Goal: Task Accomplishment & Management: Manage account settings

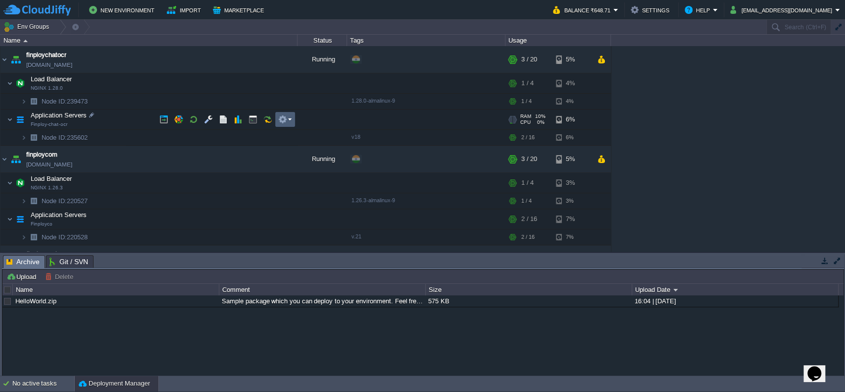
click at [293, 124] on td at bounding box center [285, 119] width 20 height 15
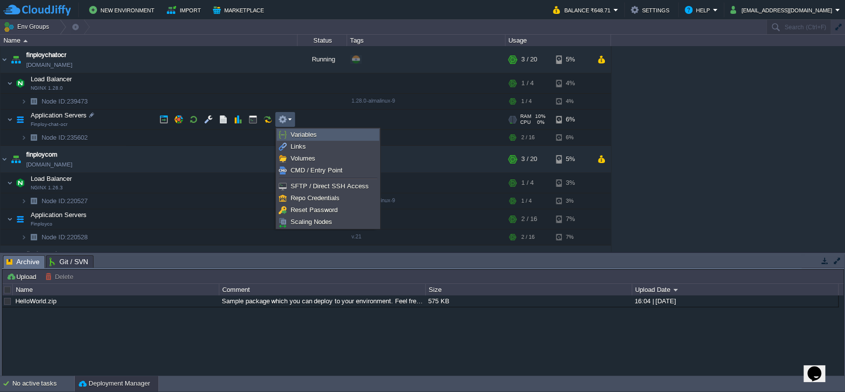
click at [296, 132] on span "Variables" at bounding box center [304, 134] width 26 height 7
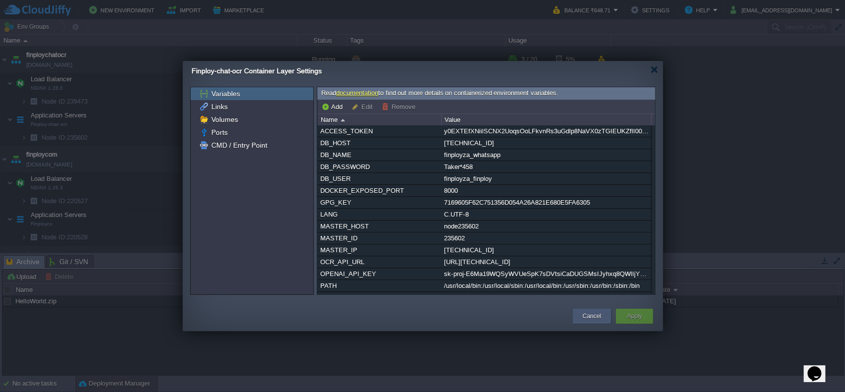
click at [588, 309] on div "Cancel" at bounding box center [591, 316] width 23 height 15
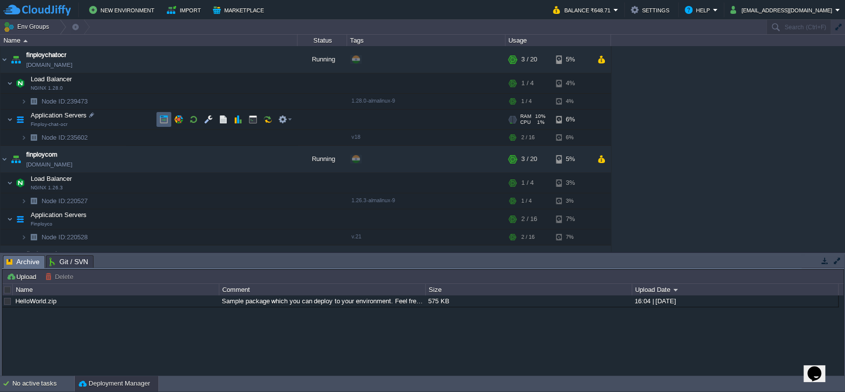
click at [165, 120] on button "button" at bounding box center [163, 119] width 9 height 9
click at [168, 223] on td at bounding box center [163, 218] width 15 height 15
click at [274, 123] on td at bounding box center [267, 119] width 15 height 15
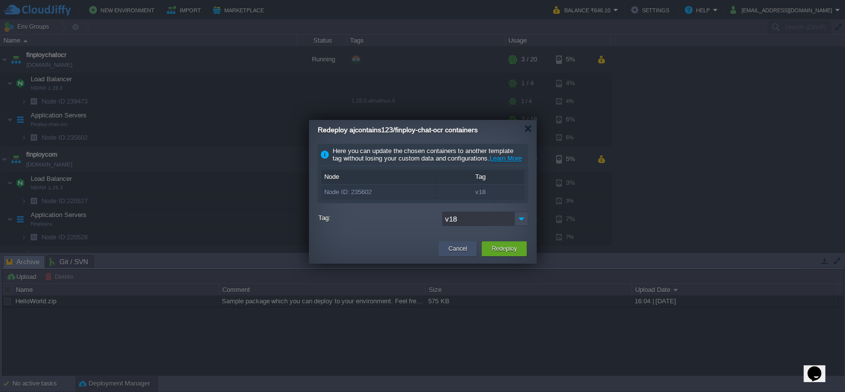
click at [456, 254] on button "Cancel" at bounding box center [458, 249] width 18 height 10
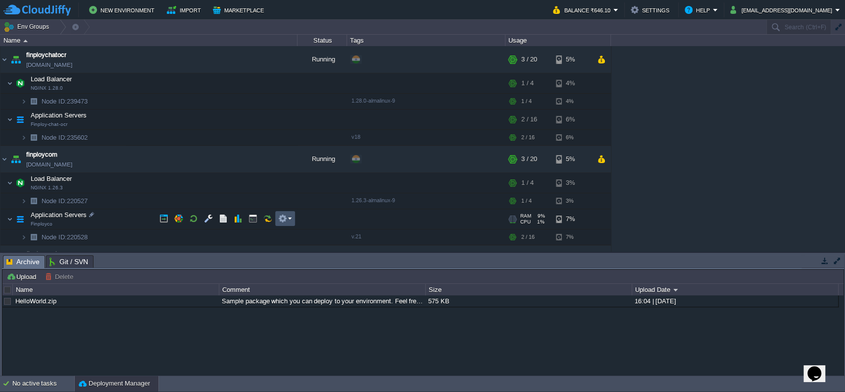
click at [287, 221] on button "button" at bounding box center [282, 218] width 9 height 9
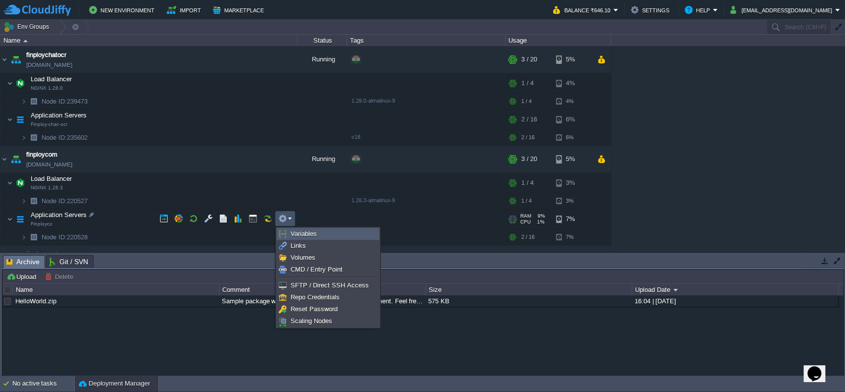
click at [300, 236] on span "Variables" at bounding box center [304, 233] width 26 height 7
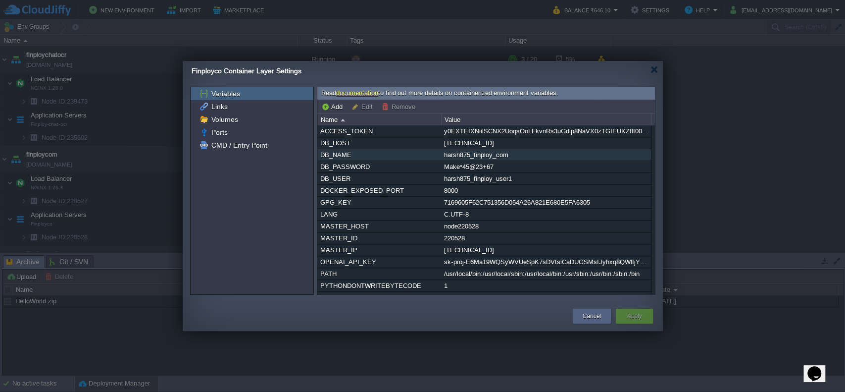
click at [474, 156] on div "harsh875_finploy_com" at bounding box center [546, 154] width 209 height 11
click at [474, 156] on div "[AUTH_TOKEN] DB_HOST [TECHNICAL_ID] DB_NAME harsh875_finploy_com DB_PASSWORD [S…" at bounding box center [486, 209] width 338 height 168
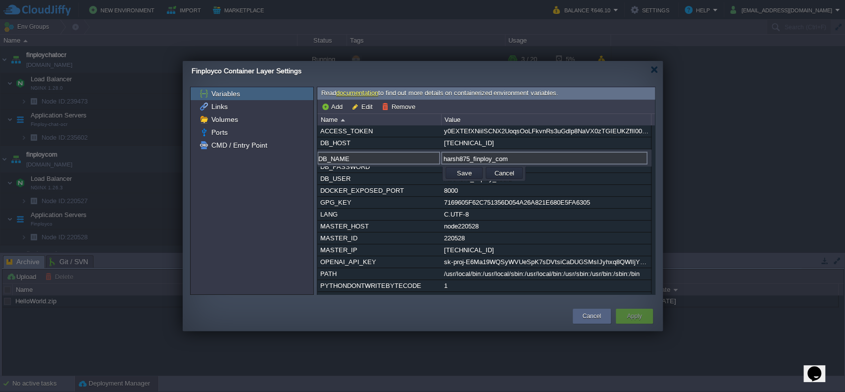
click at [596, 69] on div "Finployco Container Layer Settings" at bounding box center [427, 71] width 471 height 20
click at [513, 173] on button "Cancel" at bounding box center [505, 172] width 26 height 9
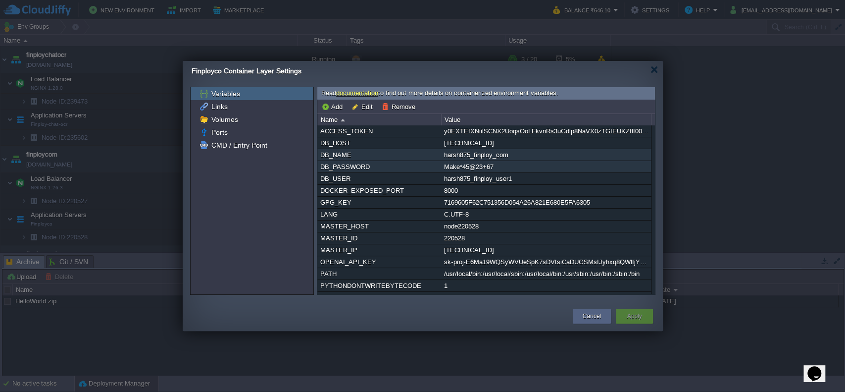
click at [496, 169] on div "Make*45@23+67" at bounding box center [546, 166] width 209 height 11
type input "DB_PASSWORD"
type input "Make*45@23+67"
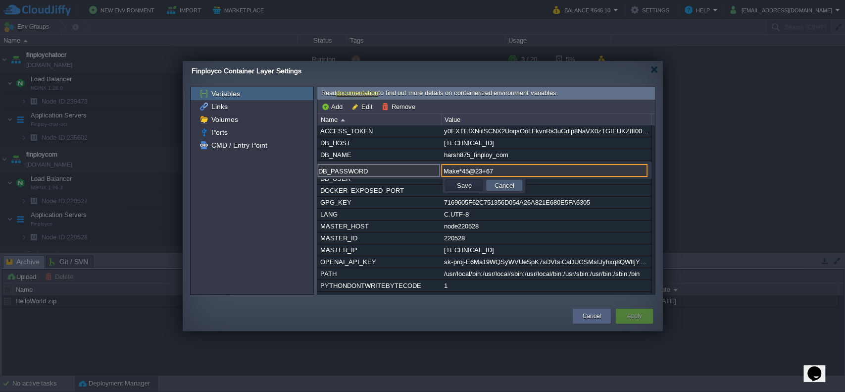
click at [494, 186] on button "Cancel" at bounding box center [505, 185] width 26 height 9
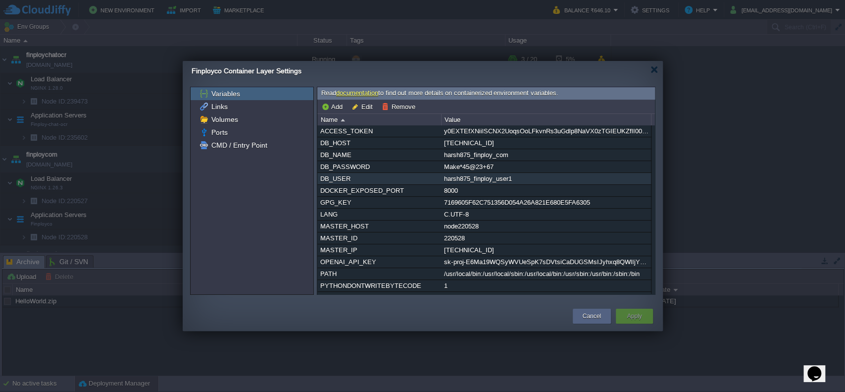
click at [475, 184] on div "harsh875_finploy_user1" at bounding box center [546, 178] width 209 height 11
type input "DB_USER"
type input "harsh875_finploy_user1"
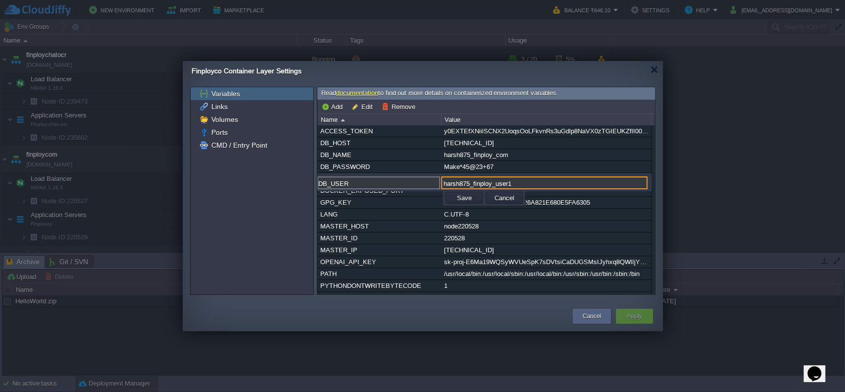
click at [474, 174] on div at bounding box center [484, 174] width 334 height 1
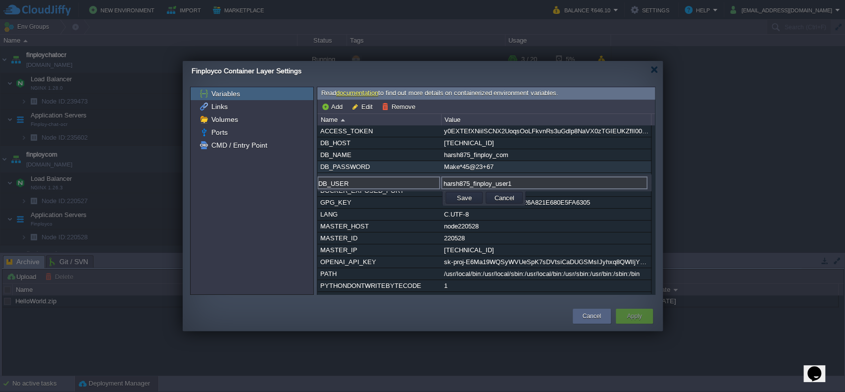
click at [543, 172] on div "Make*45@23+67" at bounding box center [546, 166] width 209 height 11
click at [512, 198] on button "Cancel" at bounding box center [505, 197] width 26 height 9
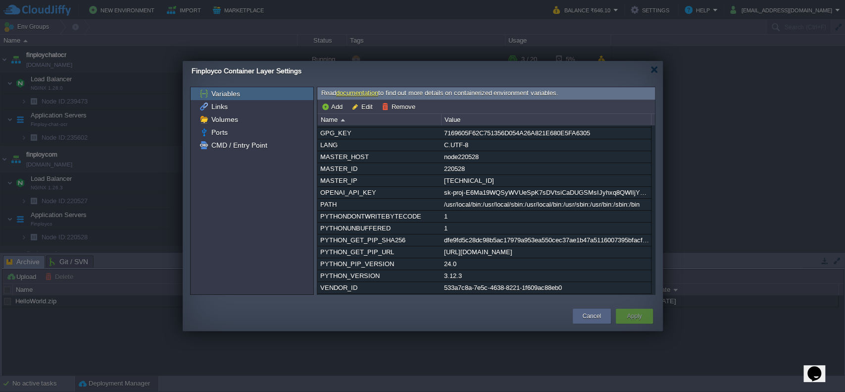
scroll to position [78, 0]
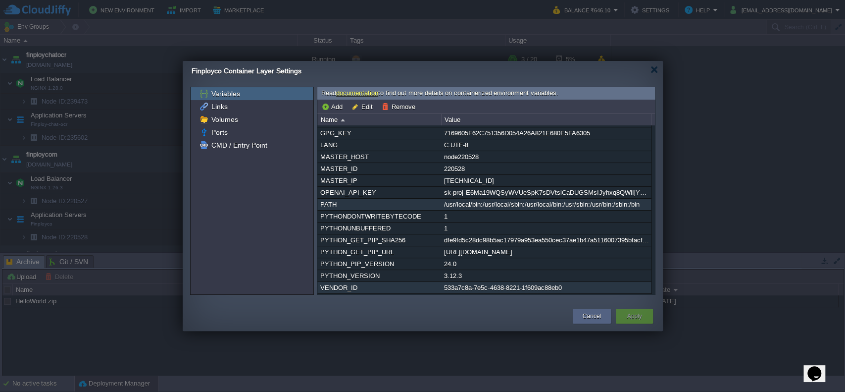
drag, startPoint x: 625, startPoint y: 290, endPoint x: 528, endPoint y: 189, distance: 139.4
click at [528, 189] on div "[AUTH_TOKEN] DB_HOST [TECHNICAL_ID] DB_NAME harsh875_finploy_com DB_PASSWORD [S…" at bounding box center [484, 175] width 334 height 238
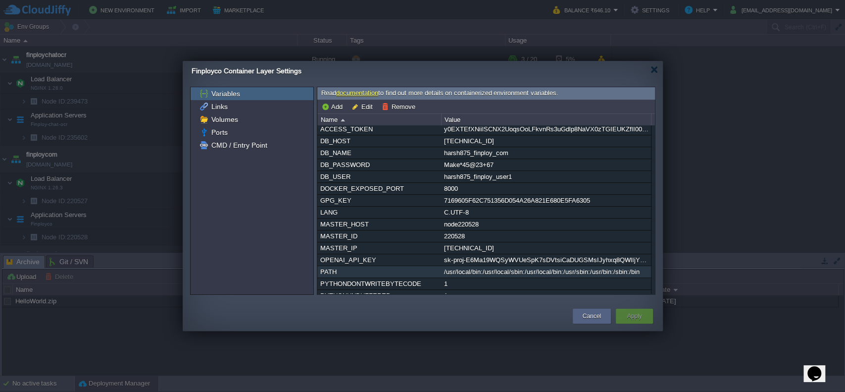
scroll to position [0, 0]
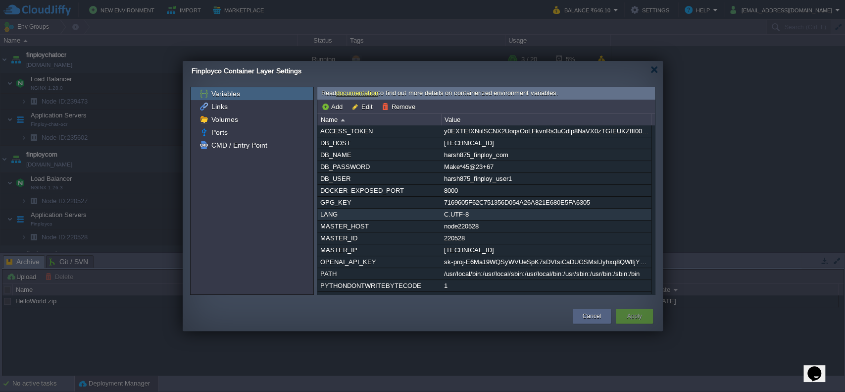
drag, startPoint x: 306, startPoint y: 123, endPoint x: 339, endPoint y: 257, distance: 137.3
click at [332, 242] on div "Variables Links Volumes Ports CMD / Entry Point Read documentation to find out …" at bounding box center [423, 191] width 480 height 208
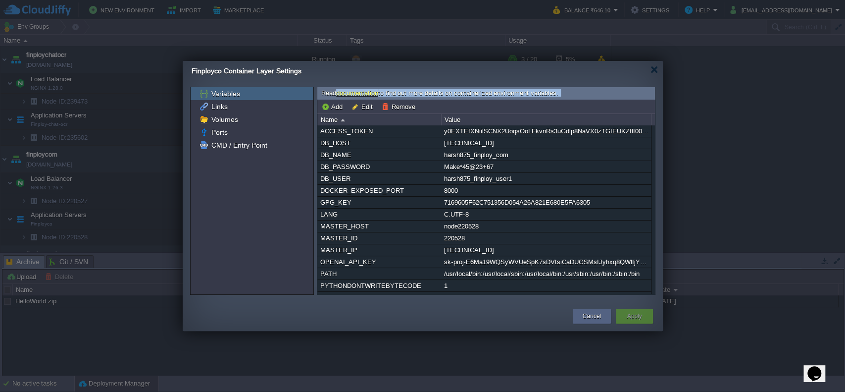
drag, startPoint x: 437, startPoint y: 306, endPoint x: 343, endPoint y: 79, distance: 245.5
click at [343, 80] on div "Finployco Container Layer Settings Variables Links Volumes Ports CMD / Entry Po…" at bounding box center [423, 196] width 480 height 270
click at [596, 314] on button "Cancel" at bounding box center [592, 316] width 18 height 10
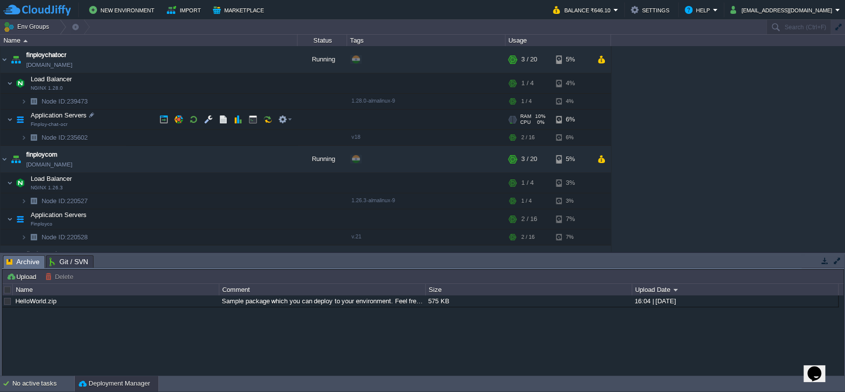
click at [14, 121] on img at bounding box center [20, 119] width 14 height 20
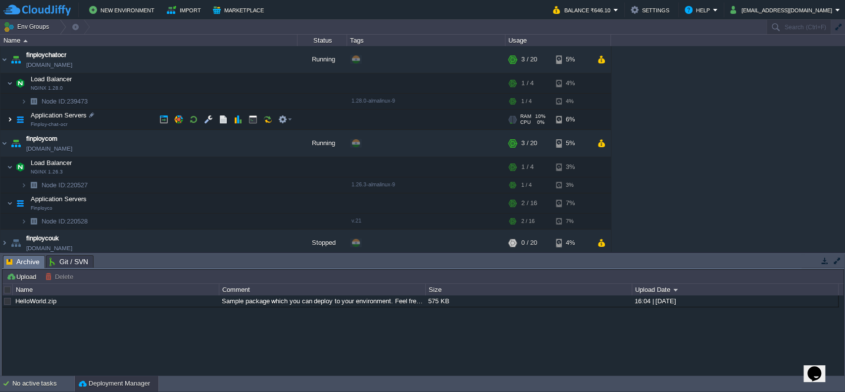
click at [11, 121] on img at bounding box center [10, 119] width 6 height 20
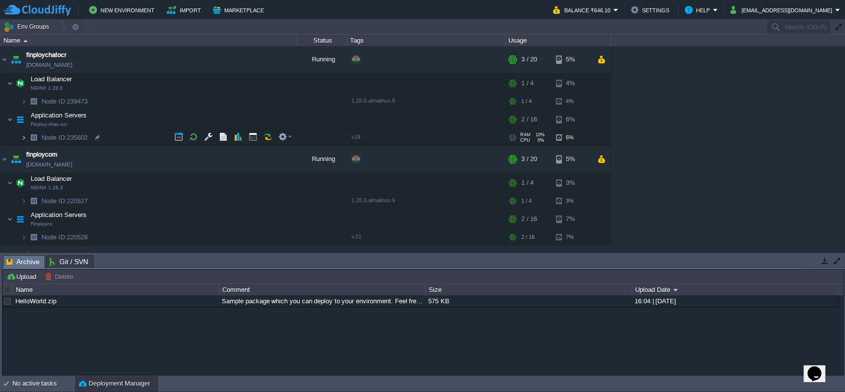
click at [23, 138] on img at bounding box center [24, 137] width 6 height 15
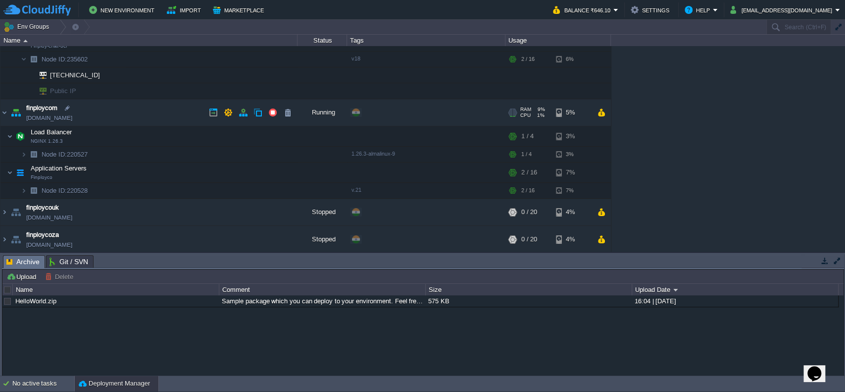
scroll to position [88, 0]
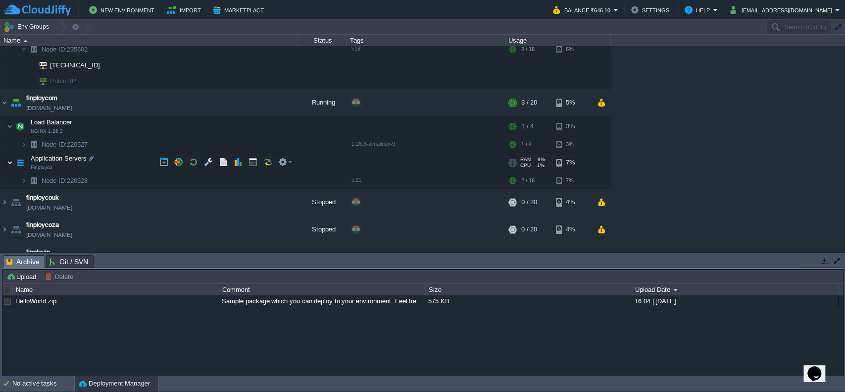
click at [9, 158] on img at bounding box center [10, 163] width 6 height 20
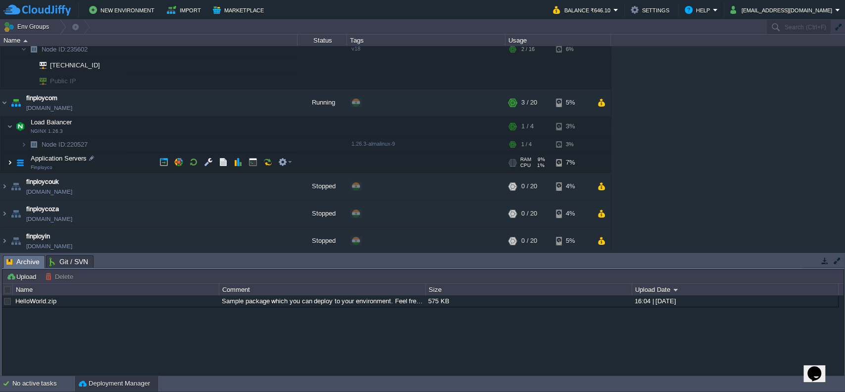
click at [12, 161] on img at bounding box center [10, 163] width 6 height 20
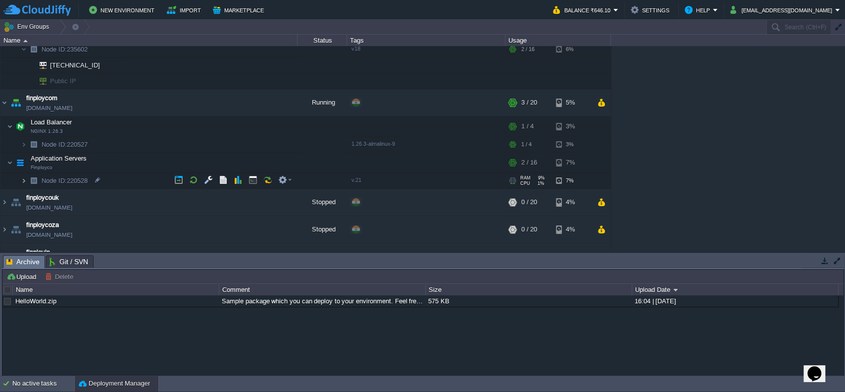
click at [25, 180] on img at bounding box center [24, 180] width 6 height 15
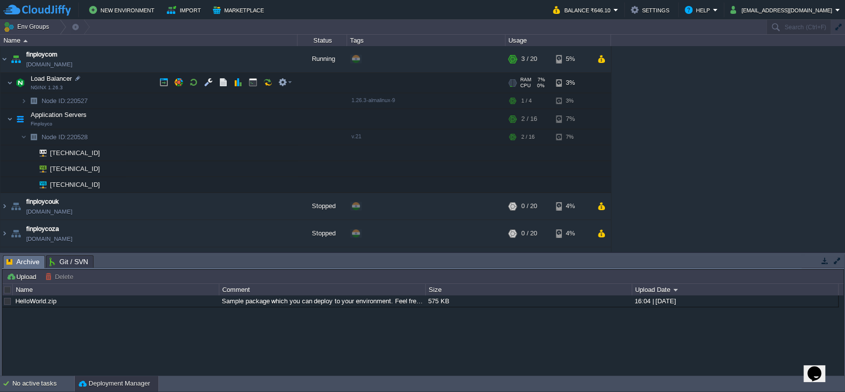
scroll to position [66, 0]
